Goal: Task Accomplishment & Management: Complete application form

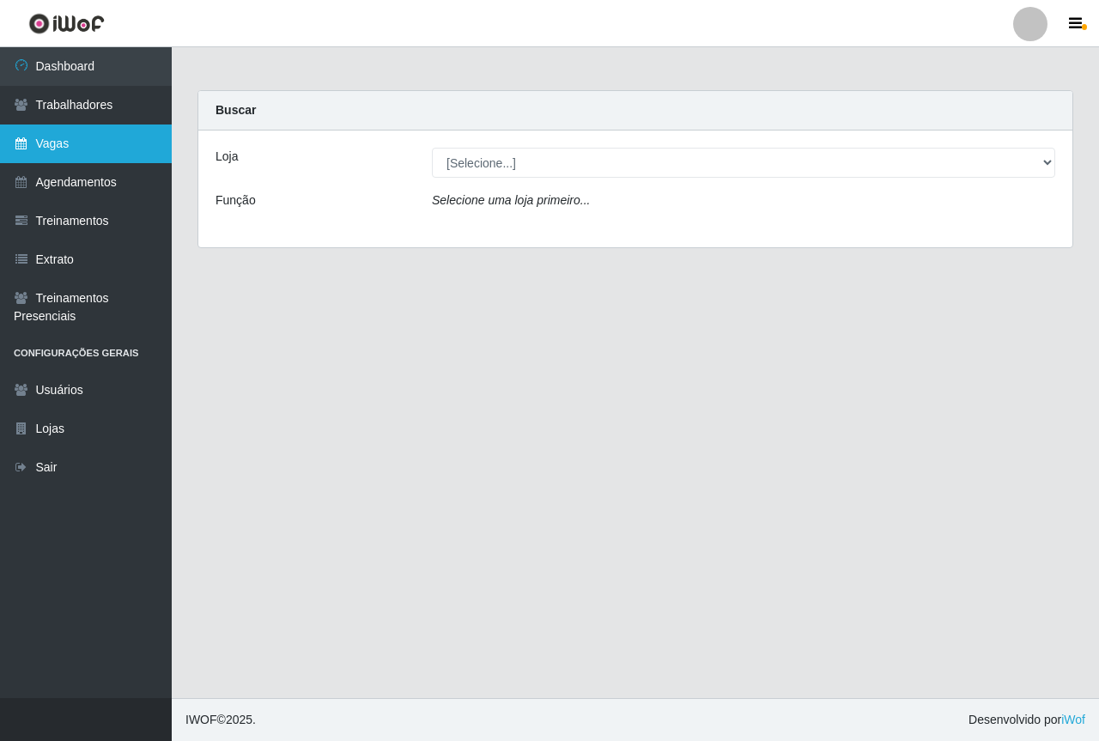
click at [120, 158] on link "Vagas" at bounding box center [86, 144] width 172 height 39
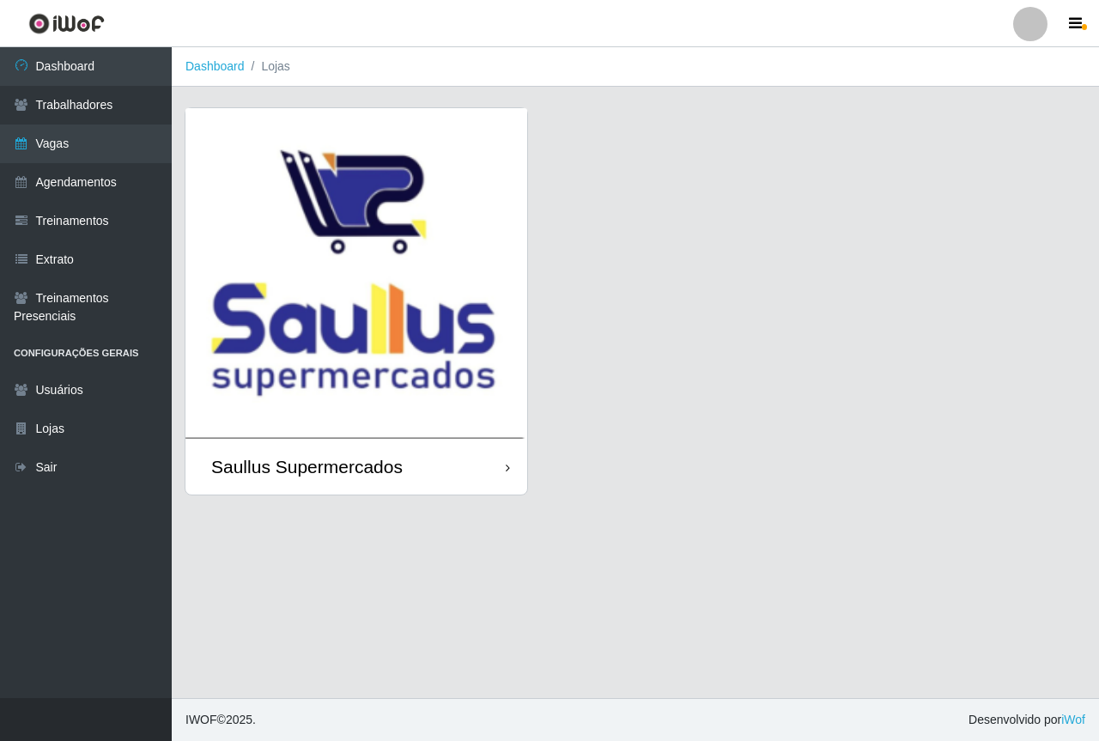
click at [263, 203] on img at bounding box center [356, 273] width 342 height 331
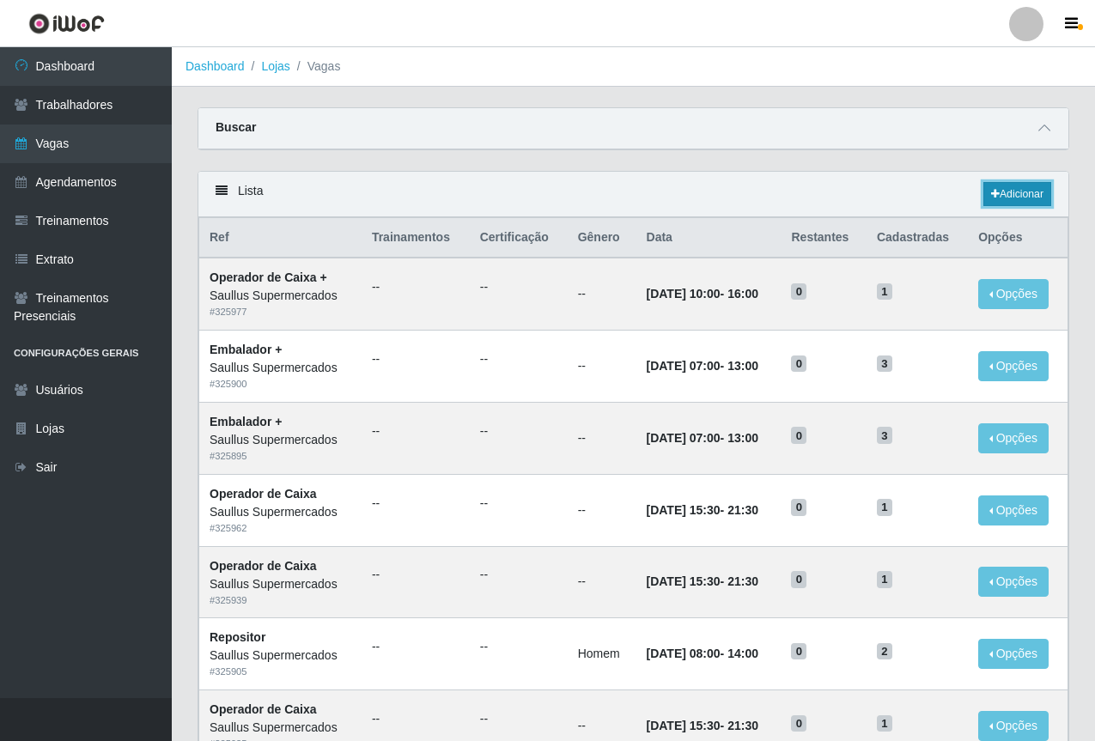
click at [1022, 191] on link "Adicionar" at bounding box center [1017, 194] width 68 height 24
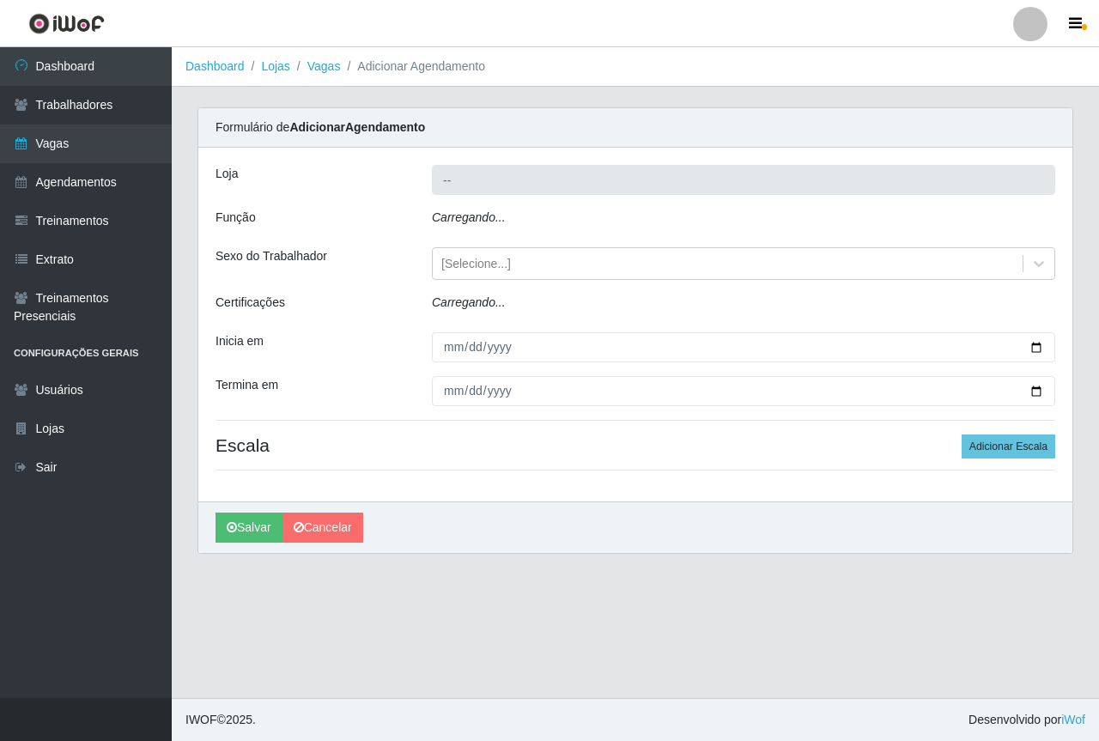
type input "Saullus Supermercados"
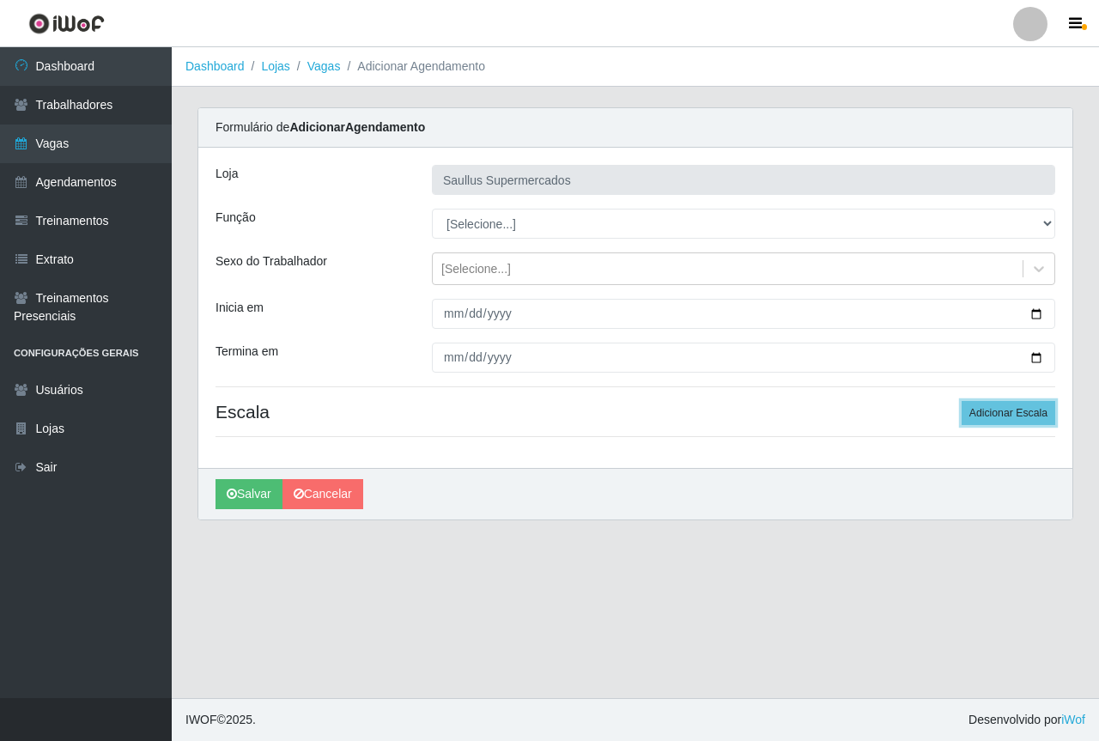
drag, startPoint x: 1019, startPoint y: 412, endPoint x: 648, endPoint y: 413, distance: 371.0
click at [1016, 412] on button "Adicionar Escala" at bounding box center [1009, 413] width 94 height 24
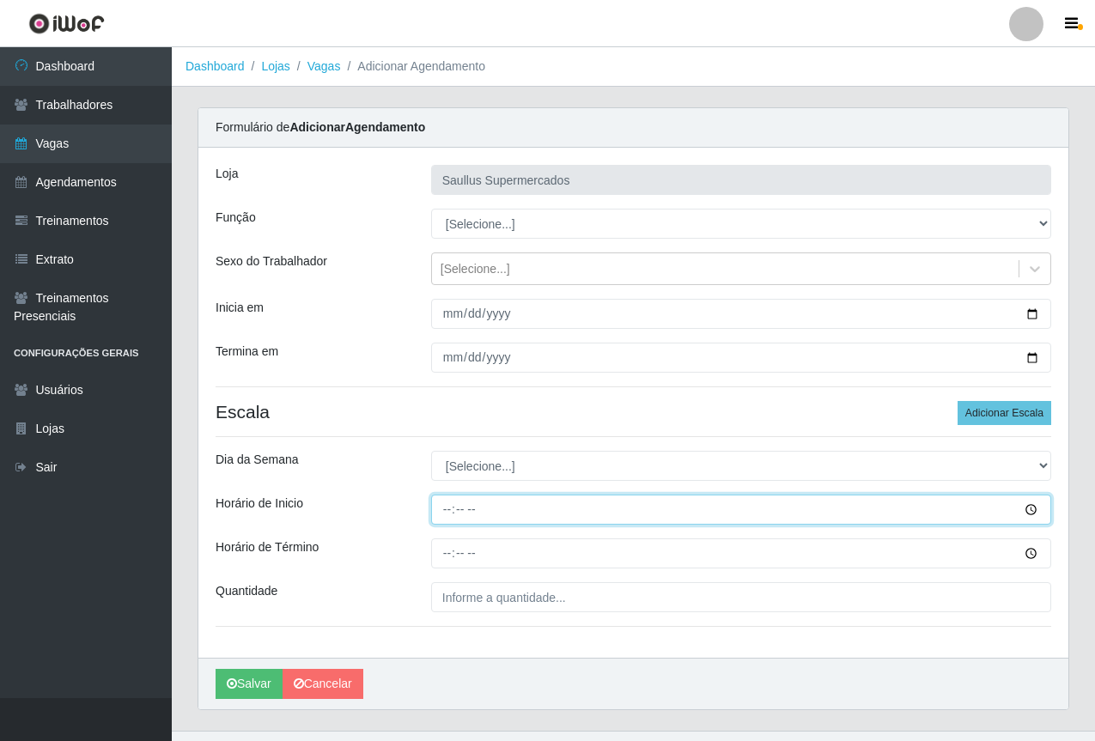
click at [447, 502] on input "Horário de Inicio" at bounding box center [741, 510] width 620 height 30
type input "15:40"
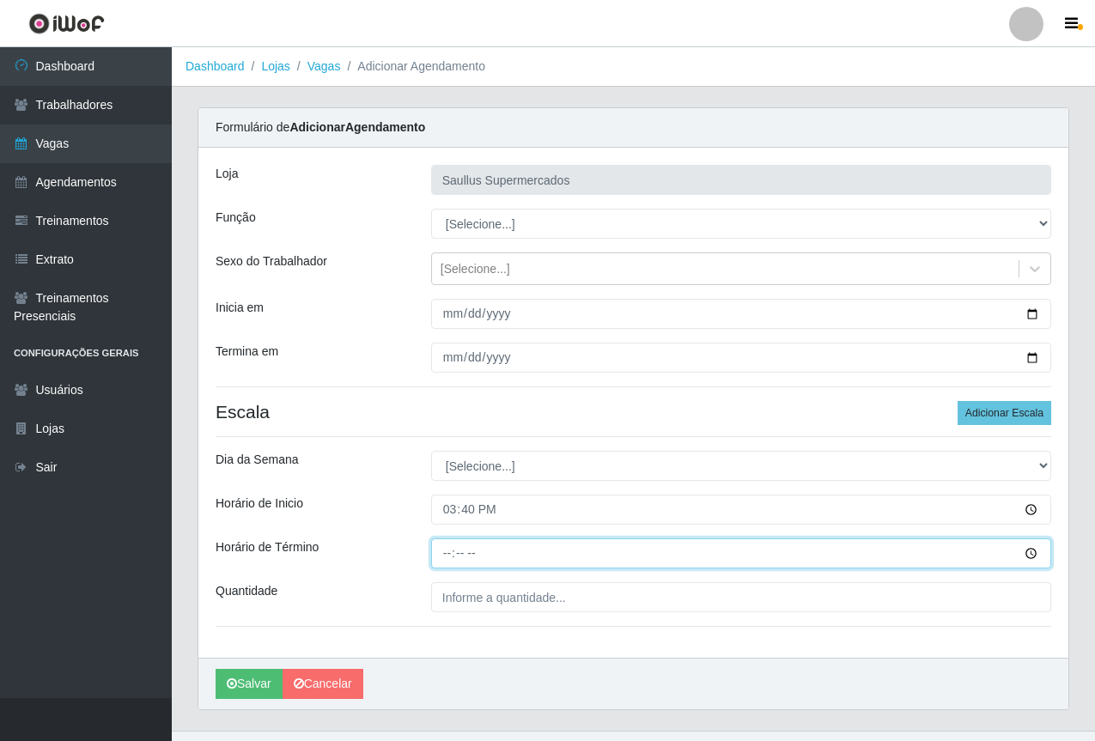
click at [447, 556] on input "Horário de Término" at bounding box center [741, 553] width 620 height 30
type input "21:40"
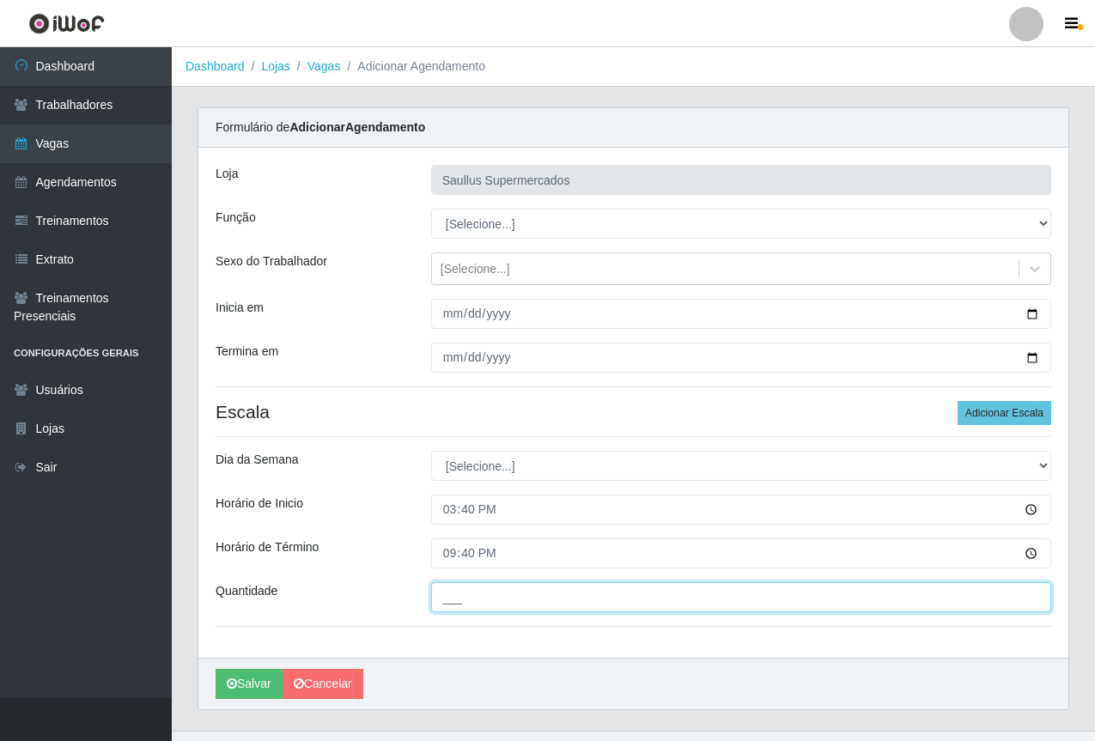
drag, startPoint x: 462, startPoint y: 599, endPoint x: 514, endPoint y: 605, distance: 51.9
click at [462, 599] on input "___" at bounding box center [741, 597] width 620 height 30
type input "1__"
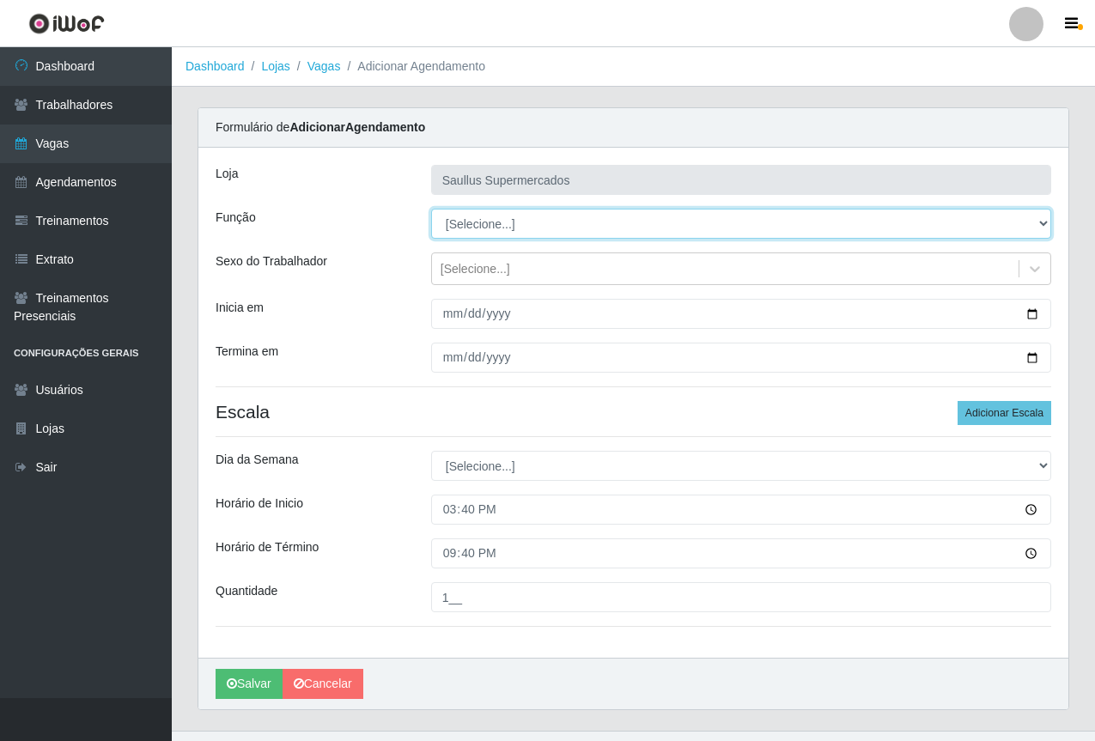
click at [454, 220] on select "[Selecione...] ASG ASG + ASG ++ Balconista de Açougue Balconista de Açougue + B…" at bounding box center [741, 224] width 620 height 30
select select "22"
click at [431, 209] on select "[Selecione...] ASG ASG + ASG ++ Balconista de Açougue Balconista de Açougue + B…" at bounding box center [741, 224] width 620 height 30
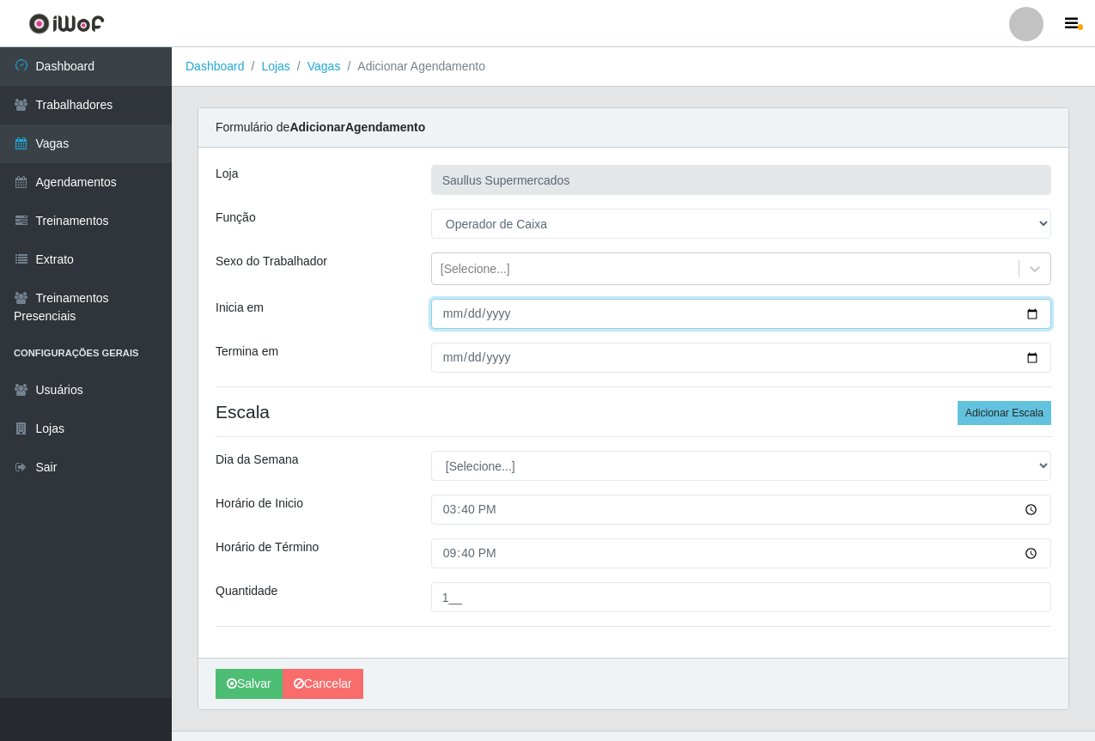
click at [451, 307] on input "Inicia em" at bounding box center [741, 314] width 620 height 30
type input "[DATE]"
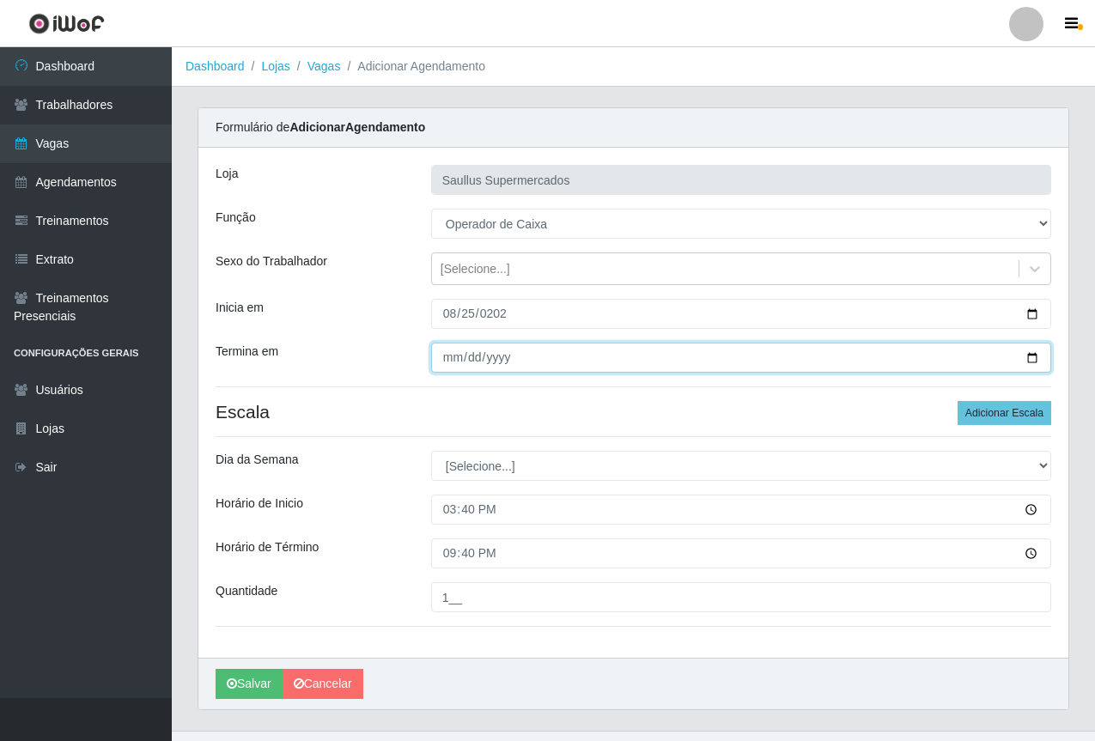
click at [452, 372] on input "Termina em" at bounding box center [741, 358] width 620 height 30
type input "[DATE]"
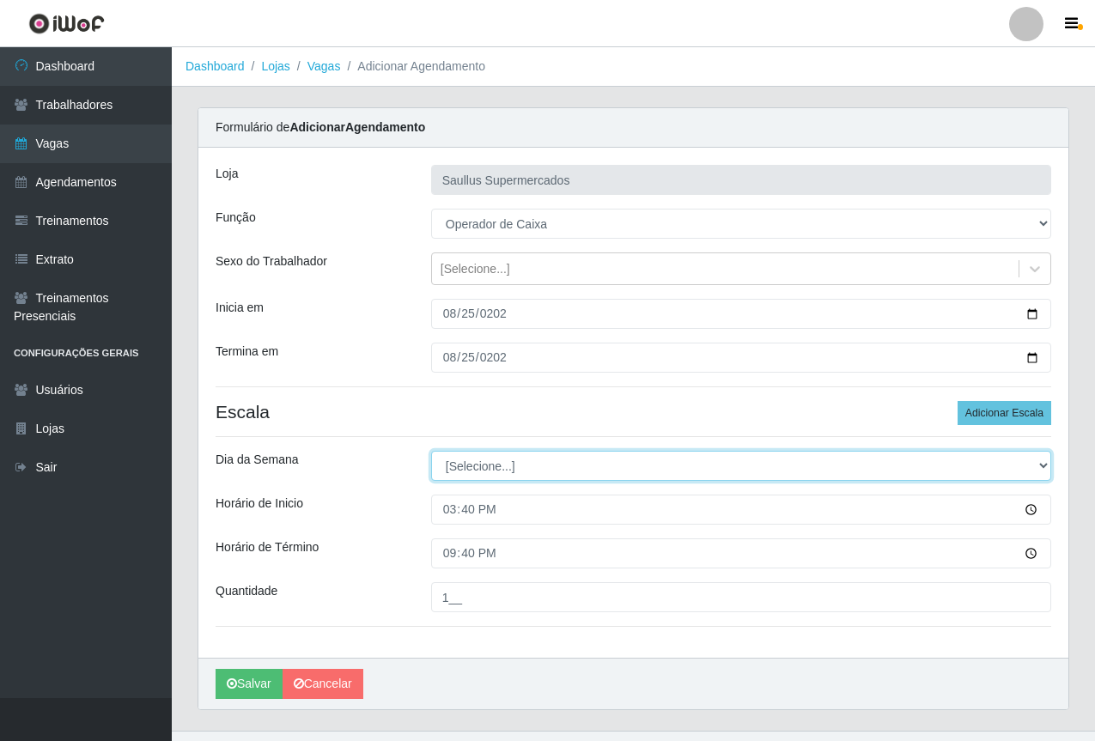
click at [501, 474] on select "[Selecione...] Segunda Terça Quarta Quinta Sexta Sábado Domingo" at bounding box center [741, 466] width 620 height 30
select select "1"
click at [431, 451] on select "[Selecione...] Segunda Terça Quarta Quinta Sexta Sábado Domingo" at bounding box center [741, 466] width 620 height 30
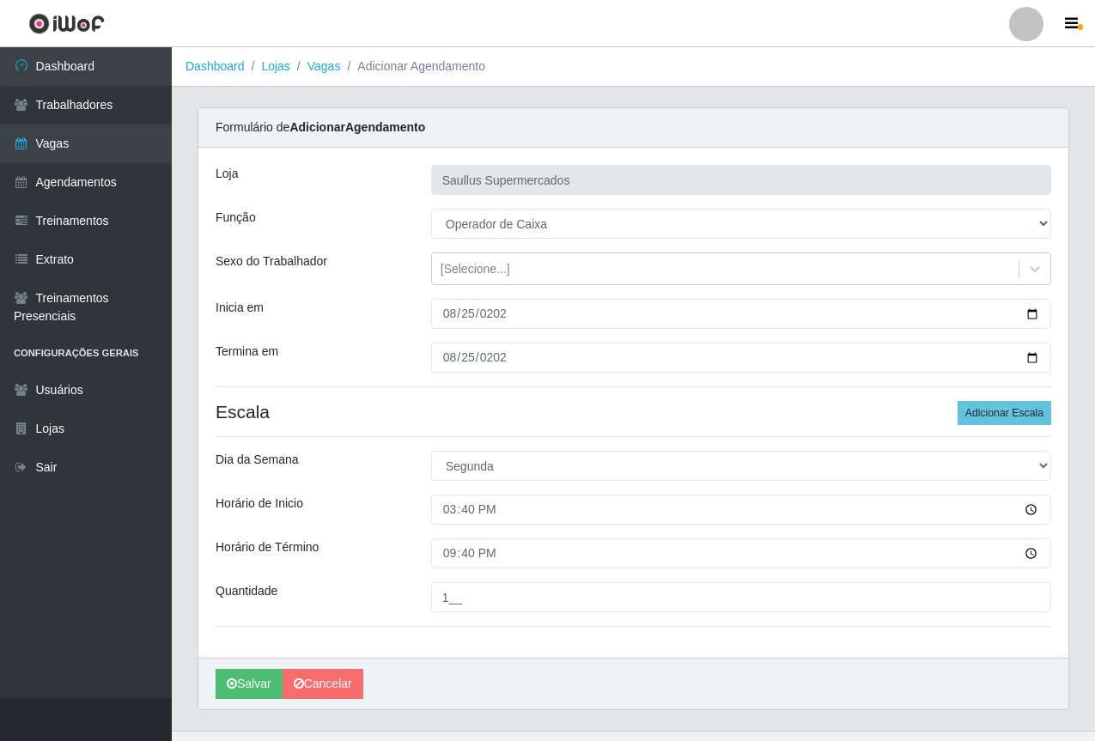
click at [398, 518] on div "Horário de Inicio" at bounding box center [311, 510] width 216 height 30
click at [222, 680] on button "Salvar" at bounding box center [249, 684] width 67 height 30
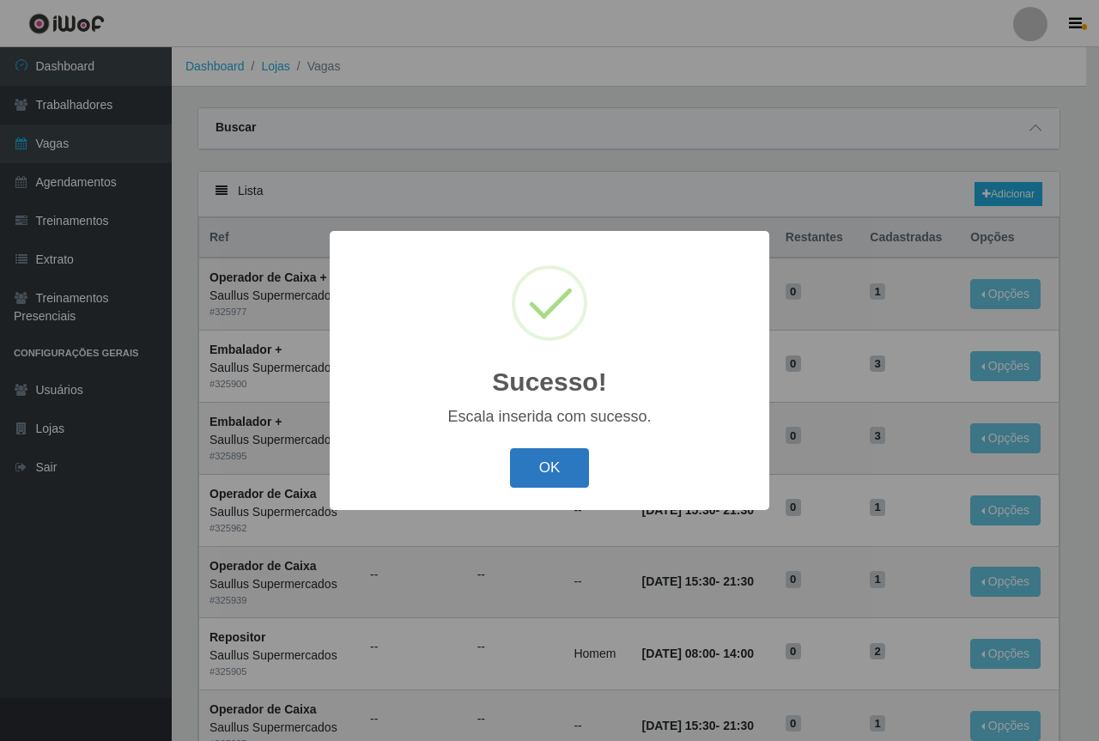
click at [534, 482] on button "OK" at bounding box center [550, 468] width 80 height 40
